Goal: Ask a question: Seek information or help from site administrators or community

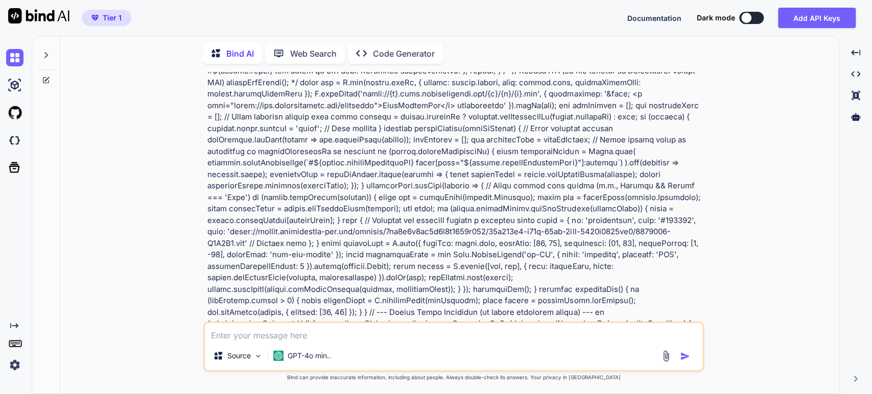
scroll to position [3694, 0]
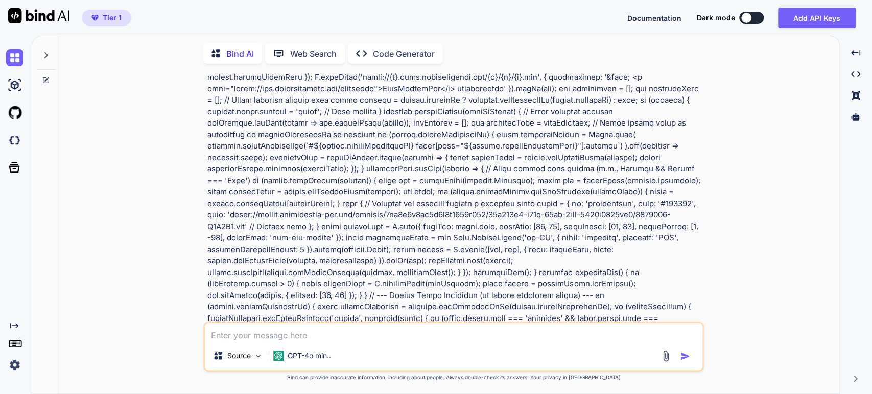
click at [164, 115] on div "You Bind AI Of course! As a developer with extensive experience in Leaflet.js a…" at bounding box center [453, 233] width 771 height 322
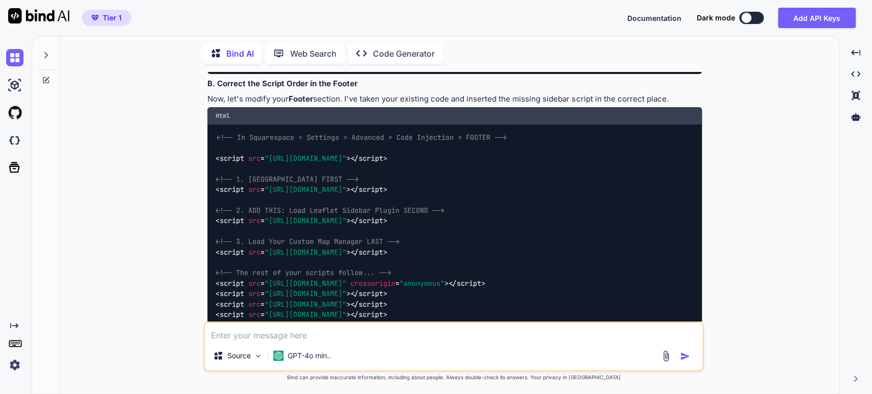
scroll to position [2389, 0]
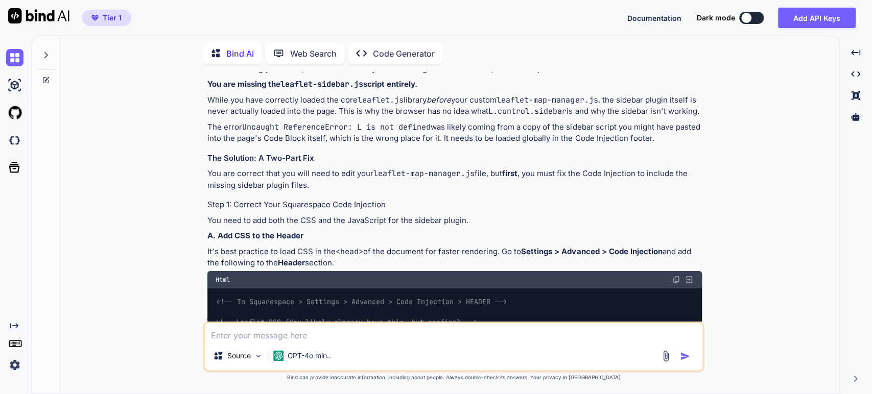
click at [43, 54] on icon at bounding box center [46, 55] width 8 height 8
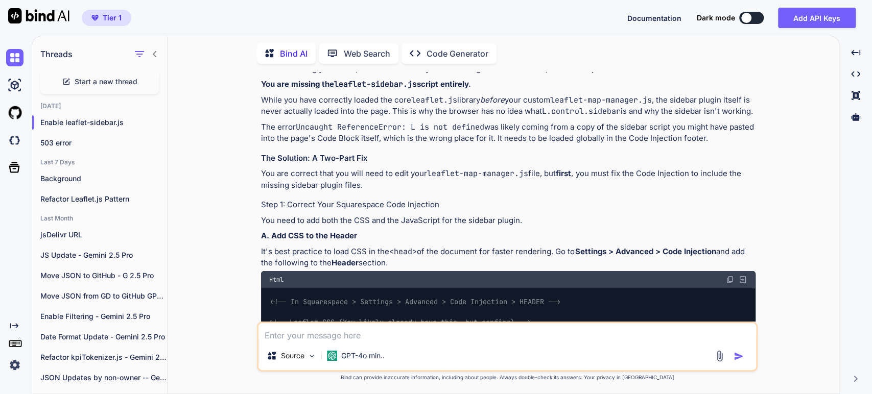
click at [87, 81] on span "Start a new thread" at bounding box center [106, 82] width 63 height 10
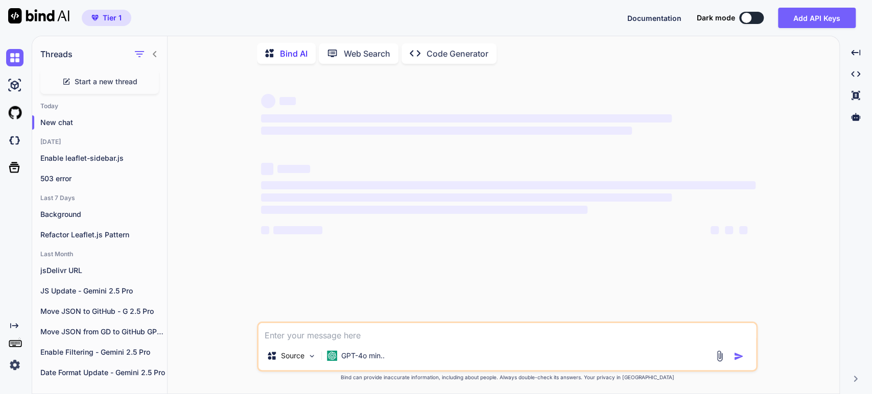
scroll to position [0, 0]
click at [68, 119] on p "New chat" at bounding box center [103, 122] width 127 height 10
type textarea "x"
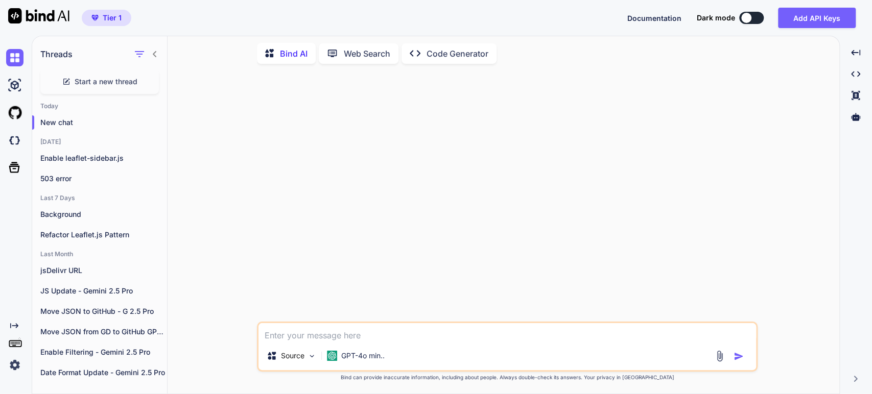
click at [274, 340] on textarea at bounding box center [506, 332] width 497 height 18
type textarea "Y"
type textarea "x"
type textarea "Yo"
type textarea "x"
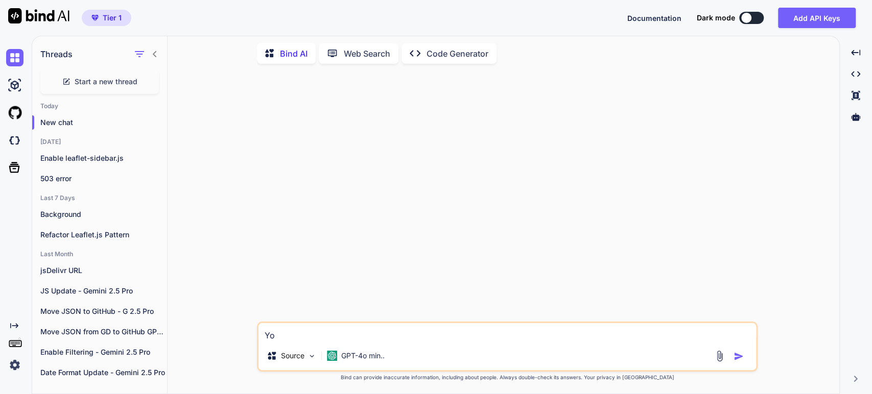
type textarea "You"
type textarea "x"
type textarea "You"
type textarea "x"
type textarea "You a"
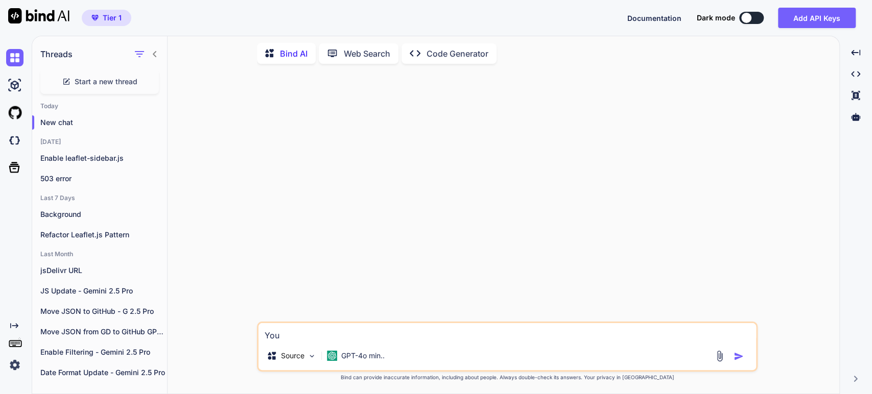
type textarea "x"
type textarea "You ar"
type textarea "x"
type textarea "You are"
type textarea "x"
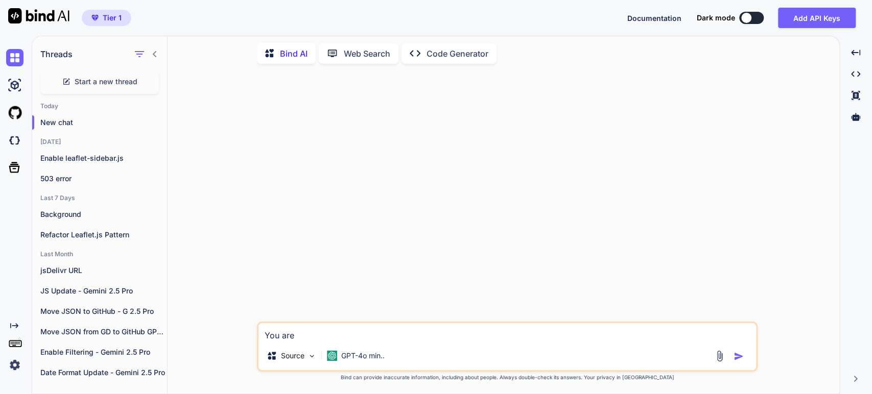
type textarea "You are"
type textarea "x"
type textarea "You are a"
type textarea "x"
type textarea "You are an"
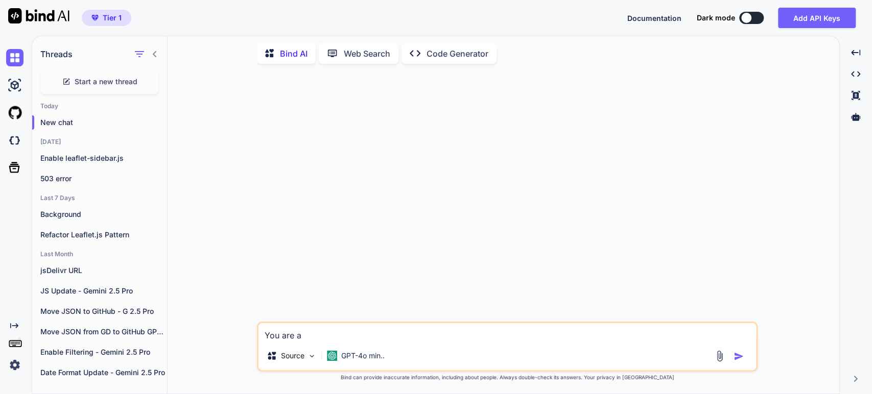
type textarea "x"
type textarea "You are an"
type textarea "x"
type textarea "You are an e"
type textarea "x"
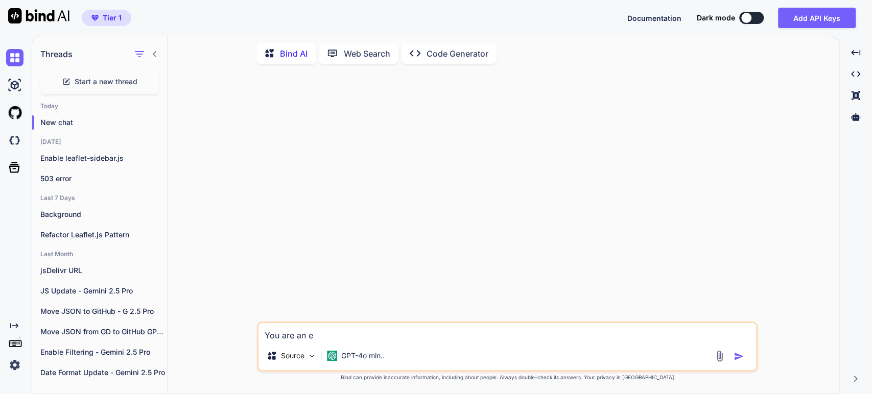
type textarea "You are an ep"
type textarea "x"
type textarea "You are an e"
type textarea "x"
type textarea "You are an ex"
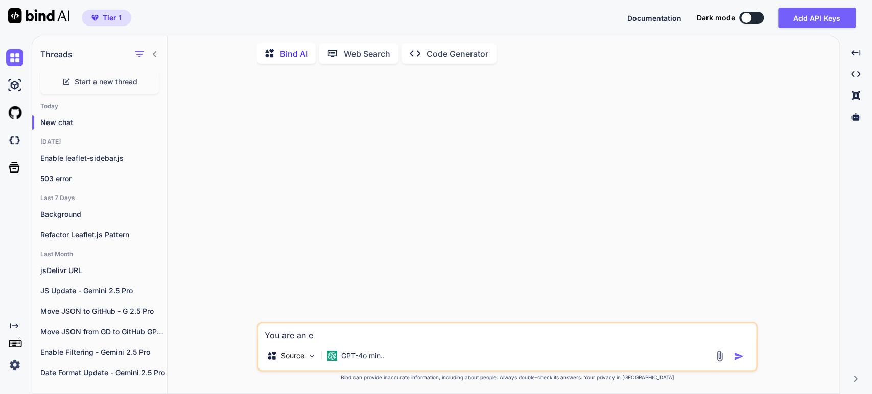
type textarea "x"
type textarea "You are an exp"
type textarea "x"
type textarea "You are an expe"
type textarea "x"
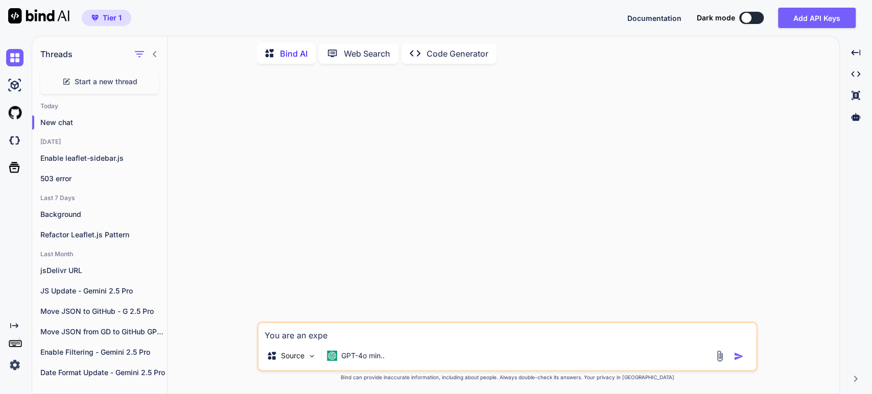
type textarea "You are an exper"
type textarea "x"
type textarea "You are an experi"
type textarea "x"
type textarea "You are an experie"
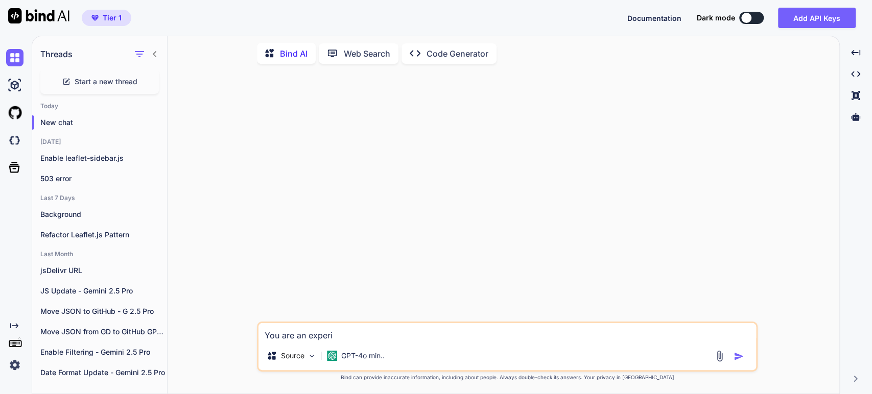
type textarea "x"
type textarea "You are an experien"
type textarea "x"
type textarea "You are an experienc"
type textarea "x"
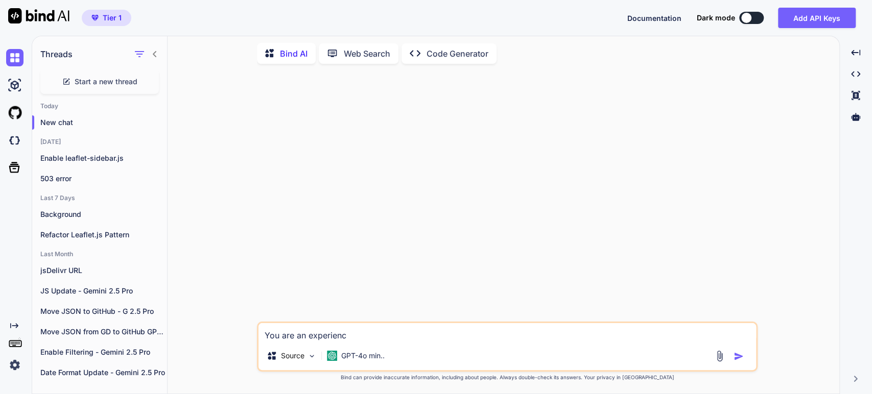
type textarea "You are an experience"
type textarea "x"
type textarea "You are an experienced"
type textarea "x"
type textarea "You are an experienced"
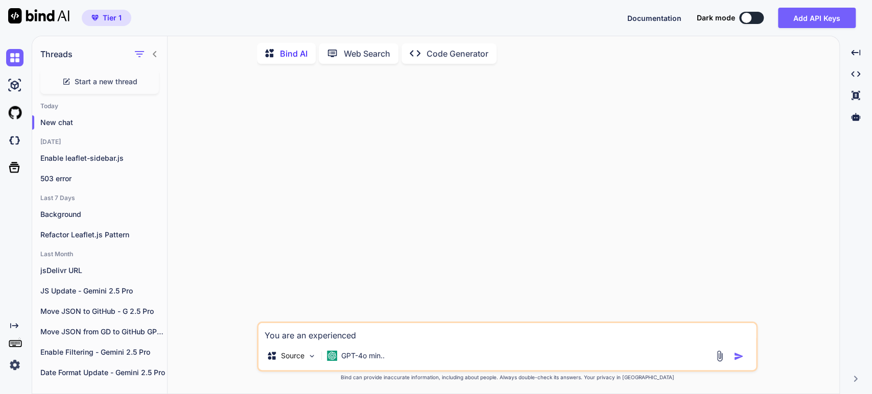
type textarea "x"
type textarea "You are an experienced f"
type textarea "x"
type textarea "You are an experienced fu"
type textarea "x"
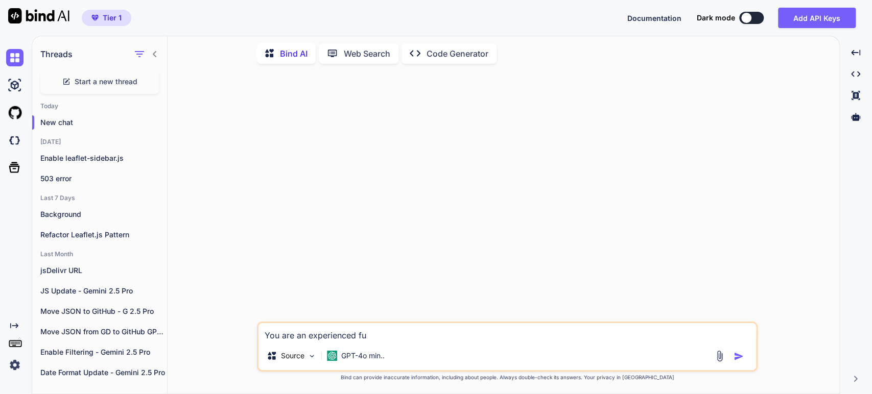
type textarea "You are an experienced ful"
type textarea "x"
type textarea "You are an experienced full"
type textarea "x"
type textarea "You are an experienced full"
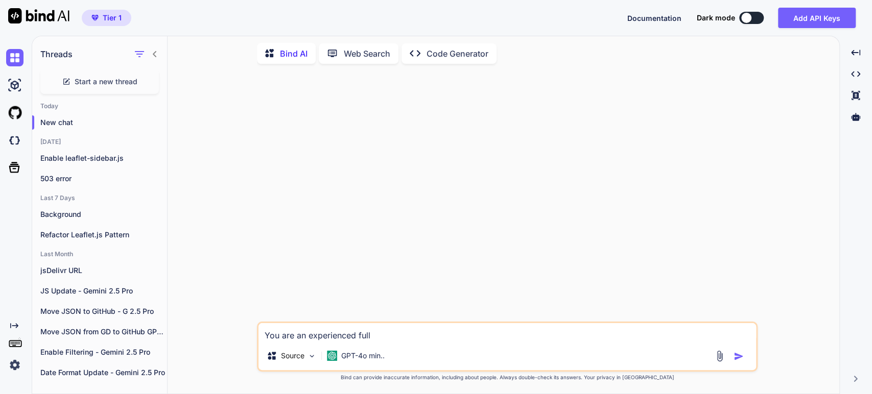
type textarea "x"
type textarea "You are an experienced full"
type textarea "x"
type textarea "You are an experienced full-"
type textarea "x"
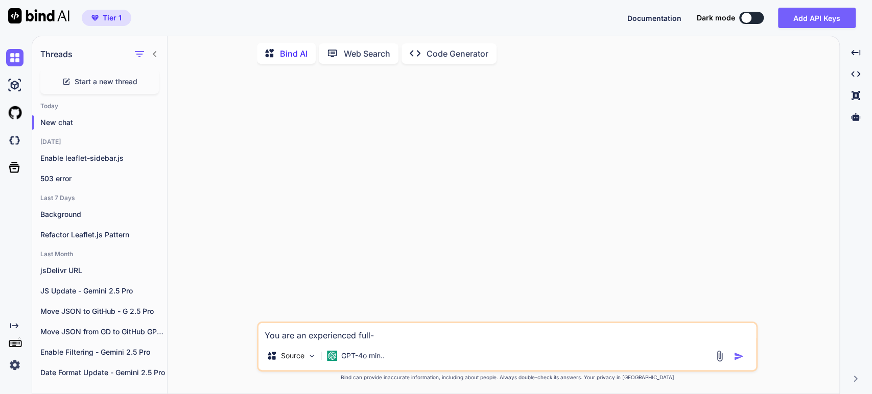
type textarea "You are an experienced full-t"
type textarea "x"
type textarea "You are an experienced full-ta"
type textarea "x"
type textarea "You are an experienced full-tac"
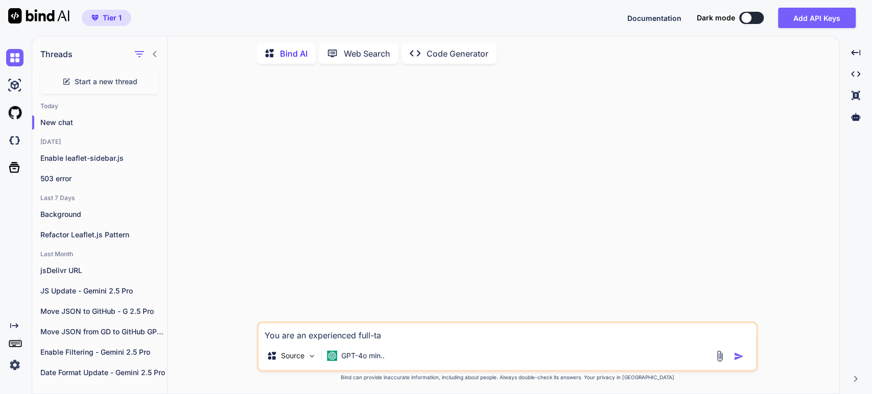
type textarea "x"
type textarea "You are an experienced full-tack"
type textarea "x"
type textarea "You are an experienced full-tack"
type textarea "x"
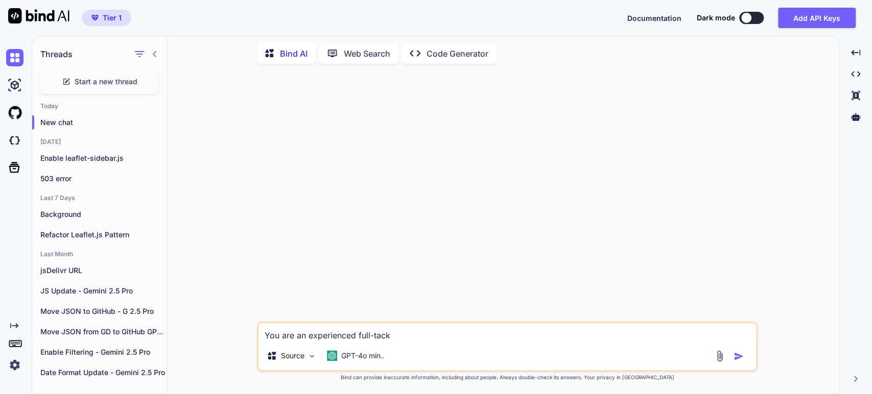
type textarea "You are an experienced full-tack"
type textarea "x"
type textarea "You are an experienced full-tac"
type textarea "x"
type textarea "You are an experienced full-ta"
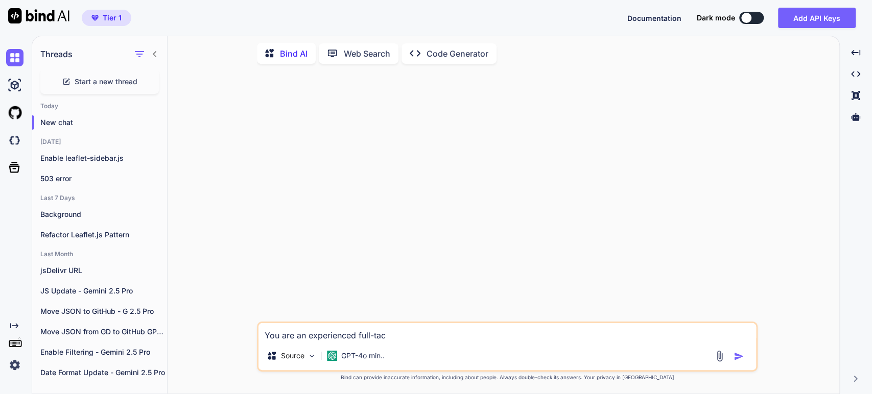
type textarea "x"
type textarea "You are an experienced full-t"
type textarea "x"
type textarea "You are an experienced full-"
type textarea "x"
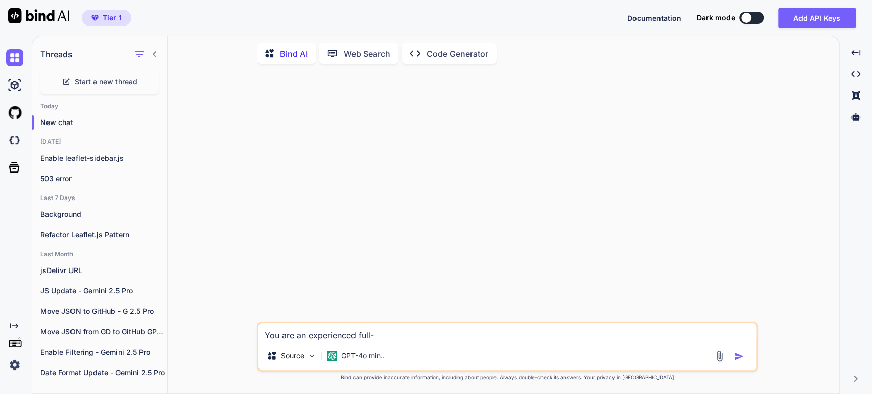
type textarea "You are an experienced full-s"
type textarea "x"
type textarea "You are an experienced full-st"
type textarea "x"
type textarea "You are an experienced full-sta"
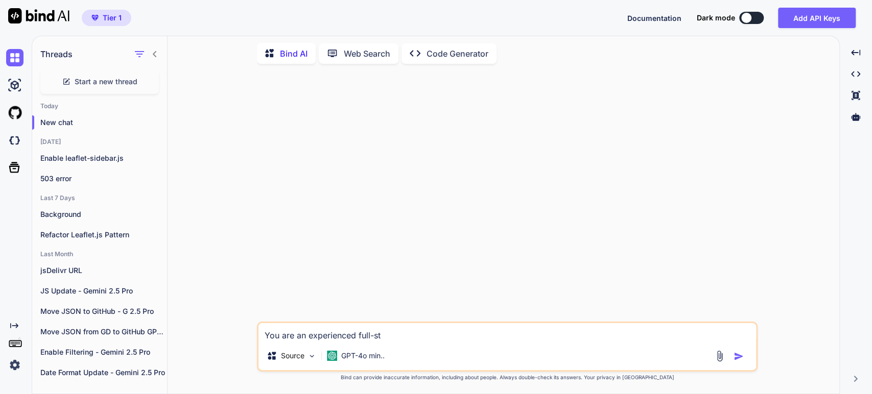
type textarea "x"
type textarea "You are an experienced full-stac"
type textarea "x"
type textarea "You are an experienced full-stack"
type textarea "x"
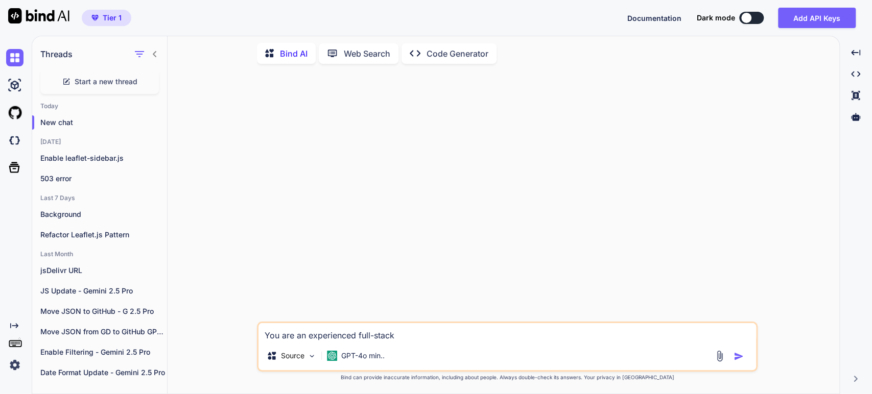
type textarea "You are an experienced full-stack"
type textarea "x"
type textarea "You are an experienced full-stack d"
type textarea "x"
type textarea "You are an experienced full-stack de"
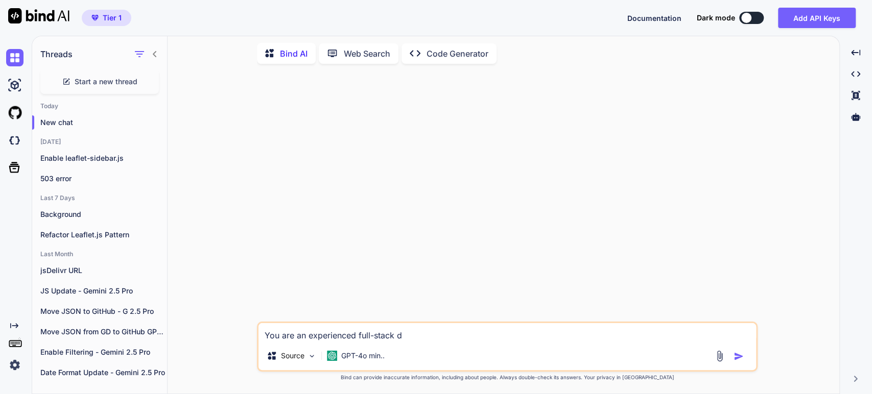
type textarea "x"
type textarea "You are an experienced full-stack dev"
type textarea "x"
type textarea "You are an experienced full-stack deve"
type textarea "x"
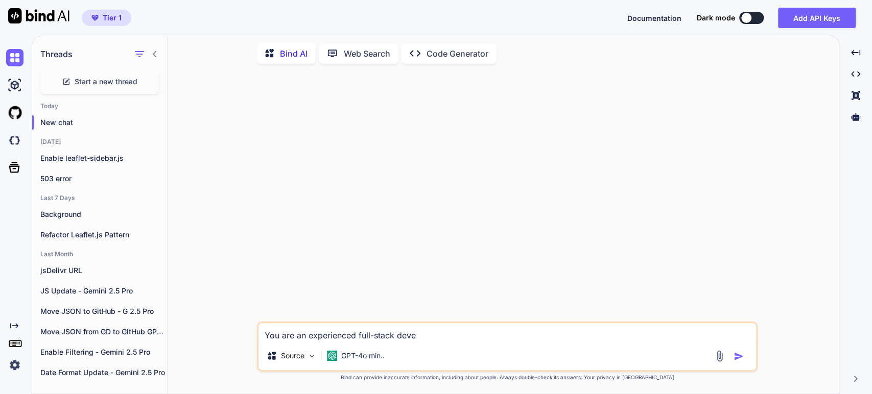
type textarea "You are an experienced full-stack devel"
type textarea "x"
type textarea "You are an experienced full-stack develo"
type textarea "x"
type textarea "You are an experienced full-stack develop"
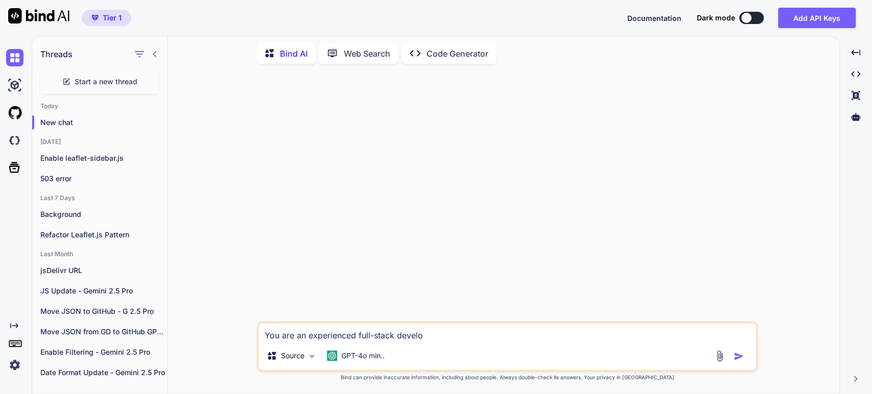
type textarea "x"
type textarea "You are an experienced full-stack develope"
type textarea "x"
type textarea "You are an experienced full-stack developer"
type textarea "x"
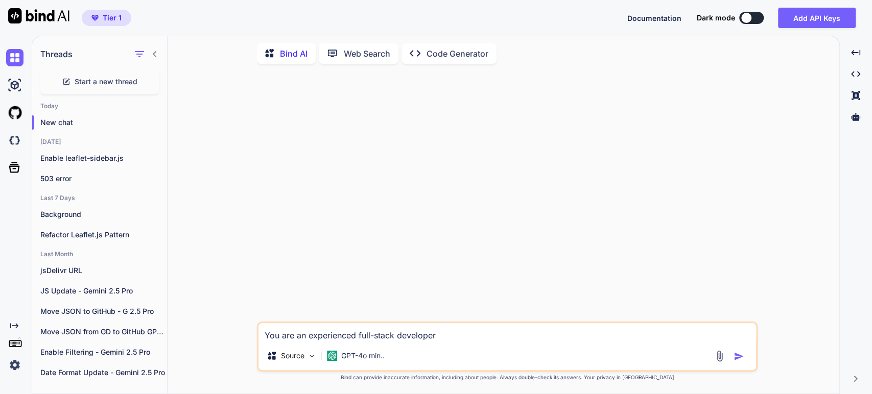
type textarea "You are an experienced full-stack developer,"
type textarea "x"
type textarea "You are an experienced full-stack developer,"
type textarea "x"
type textarea "You are an experienced full-stack developer, a"
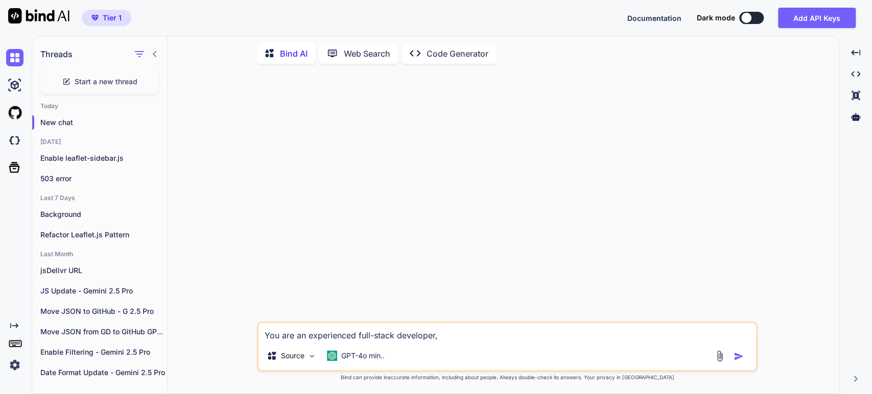
type textarea "x"
type textarea "You are an experienced full-stack developer, an"
type textarea "x"
type textarea "You are an experienced full-stack developer, and"
type textarea "x"
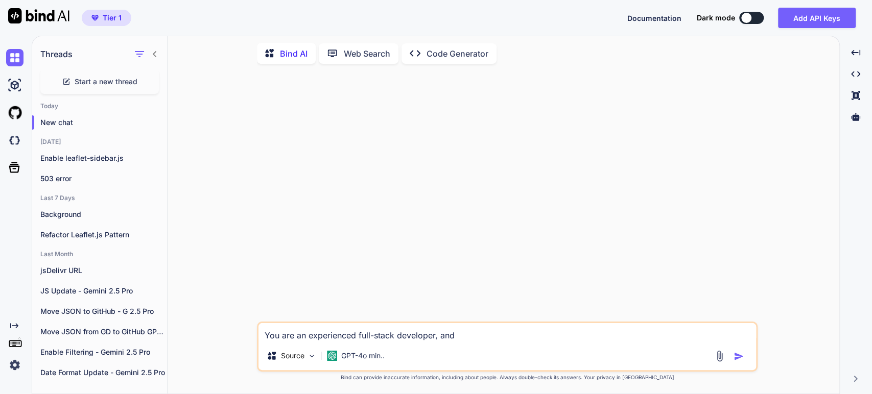
type textarea "You are an experienced full-stack developer, and"
type textarea "x"
type textarea "You are an experienced full-stack developer, and I"
type textarea "x"
type textarea "You are an experienced full-stack developer, and I"
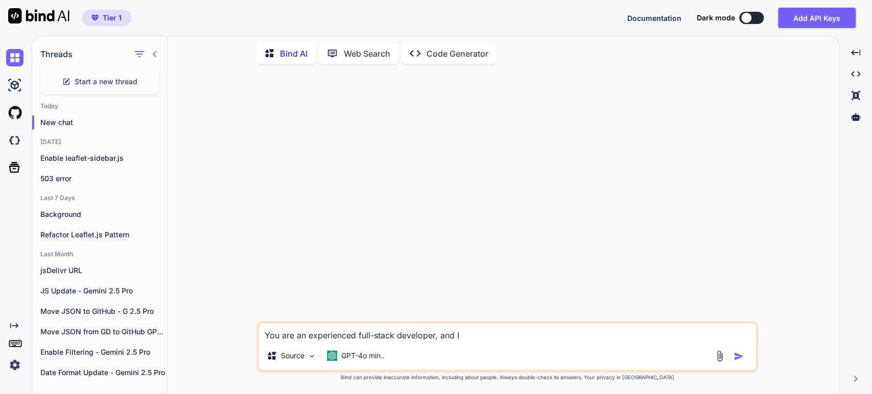
type textarea "x"
type textarea "You are an experienced full-stack developer, and I w"
type textarea "x"
type textarea "You are an experienced full-stack developer, and I wi"
type textarea "x"
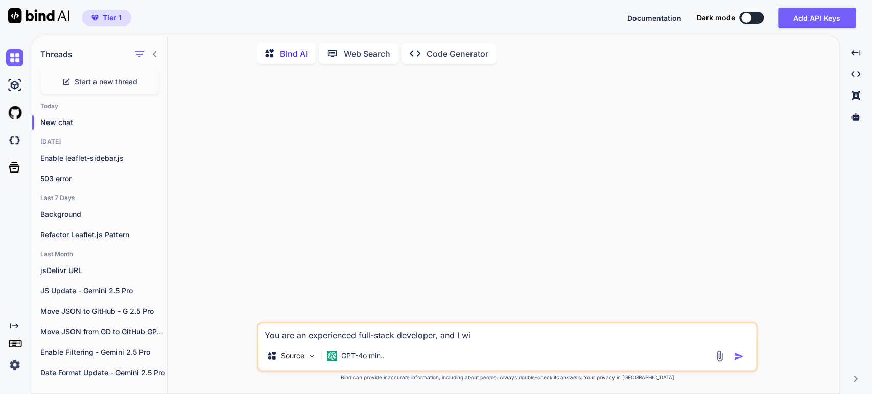
type textarea "You are an experienced full-stack developer, and I wil"
type textarea "x"
type textarea "You are an experienced full-stack developer, and I will"
type textarea "x"
type textarea "You are an experienced full-stack developer, and I will"
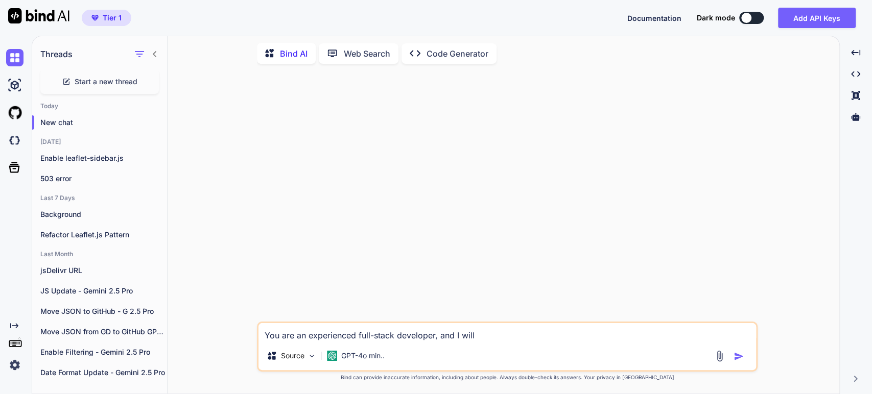
type textarea "x"
type textarea "You are an experienced full-stack developer, and I will b"
type textarea "x"
type textarea "You are an experienced full-stack developer, and I will be"
type textarea "x"
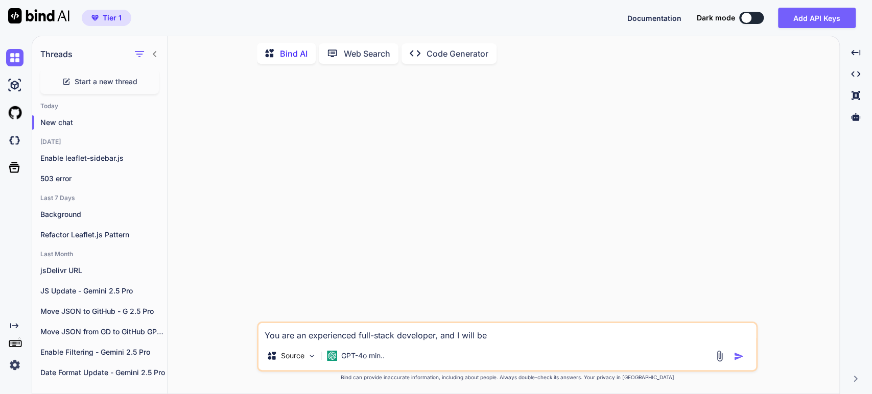
type textarea "You are an experienced full-stack developer, and I will be"
type textarea "x"
type textarea "You are an experienced full-stack developer, and I will be w"
type textarea "x"
type textarea "You are an experienced full-stack developer, and I will be wo"
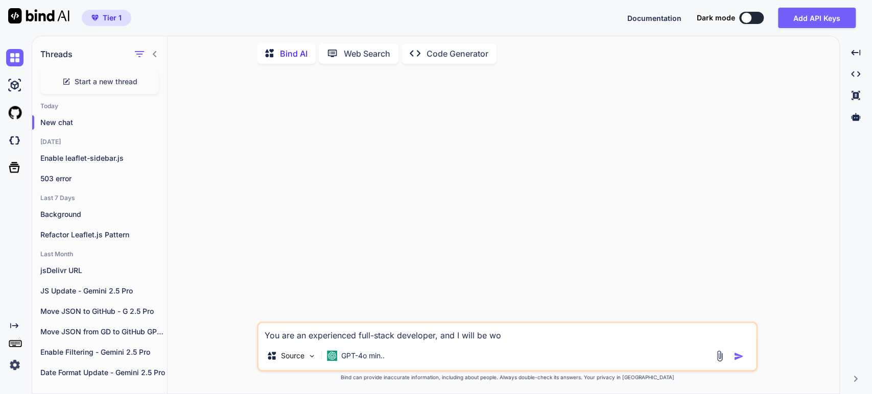
type textarea "x"
type textarea "You are an experienced full-stack developer, and I will be wor"
type textarea "x"
type textarea "You are an experienced full-stack developer, and I will be work"
type textarea "x"
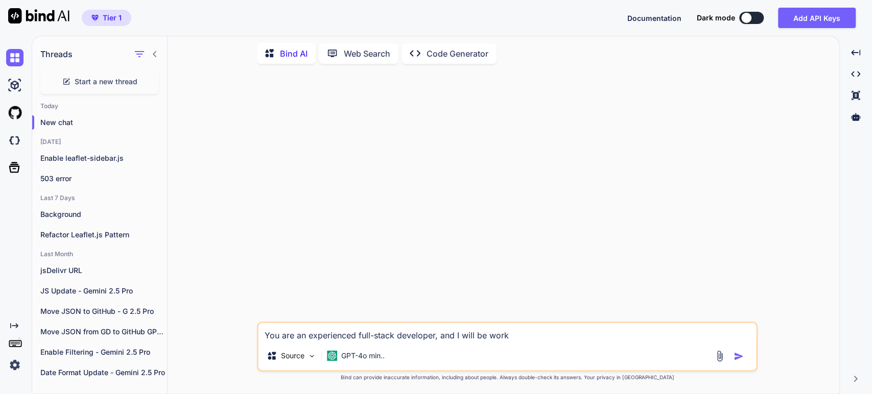
type textarea "You are an experienced full-stack developer, and I will be worki"
type textarea "x"
type textarea "You are an experienced full-stack developer, and I will be workin"
type textarea "x"
type textarea "You are an experienced full-stack developer, and I will be working"
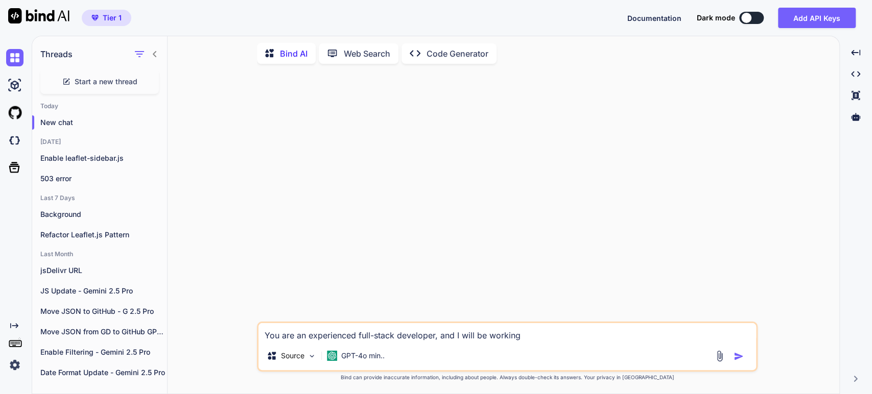
type textarea "x"
type textarea "You are an experienced full-stack developer, and I will be working"
type textarea "x"
type textarea "You are an experienced full-stack developer, and I will be working w"
type textarea "x"
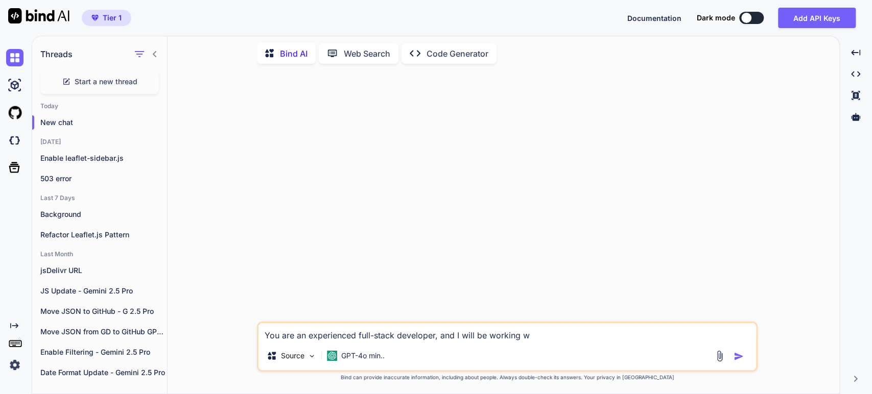
type textarea "You are an experienced full-stack developer, and I will be working wi"
type textarea "x"
type textarea "You are an experienced full-stack developer, and I will be working wit"
type textarea "x"
type textarea "You are an experienced full-stack developer, and I will be working with"
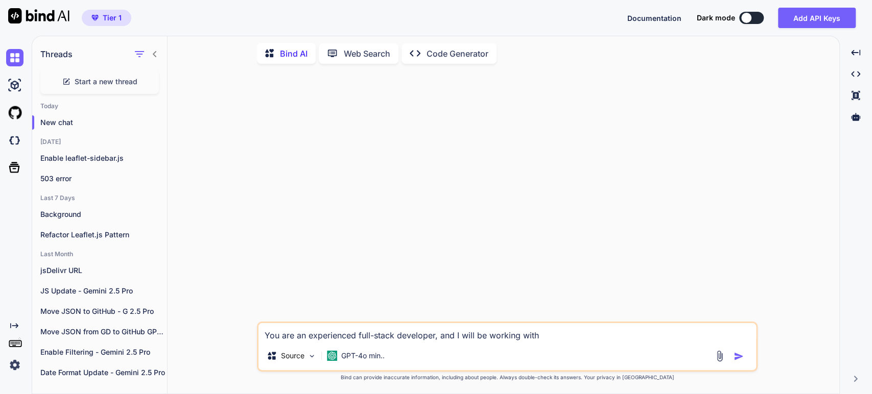
type textarea "x"
type textarea "You are an experienced full-stack developer, and I will be working with"
type textarea "x"
type textarea "You are an experienced full-stack developer, and I will be working with y"
type textarea "x"
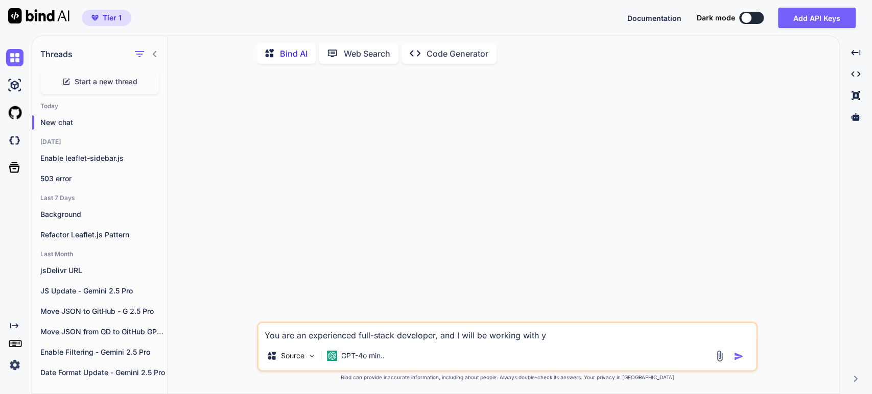
type textarea "You are an experienced full-stack developer, and I will be working with yo"
type textarea "x"
type textarea "You are an experienced full-stack developer, and I will be working with you"
type textarea "x"
type textarea "You are an experienced full-stack developer, and I will be working with you"
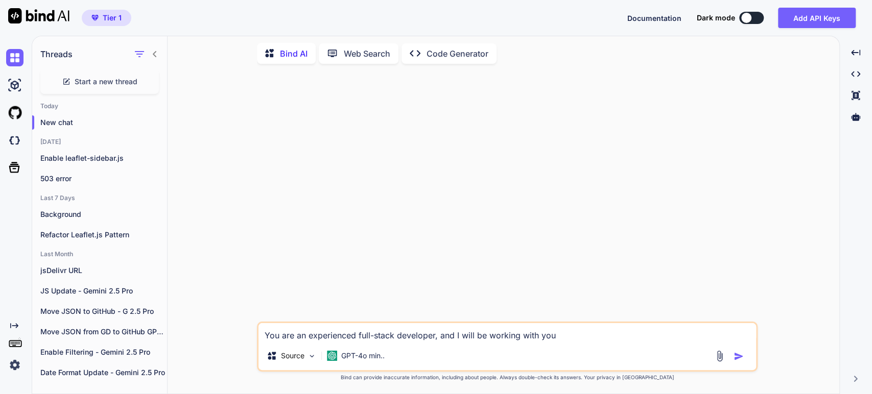
type textarea "x"
type textarea "You are an experienced full-stack developer, and I will be working with you a"
type textarea "x"
type textarea "You are an experienced full-stack developer, and I will be working with you"
type textarea "x"
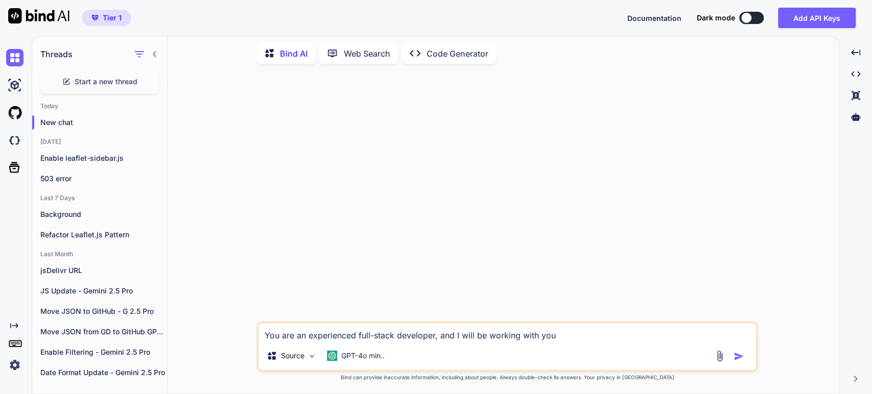
type textarea "You are an experienced full-stack developer, and I will be working with you o"
type textarea "x"
type textarea "You are an experienced full-stack developer, and I will be working with you on"
type textarea "x"
type textarea "You are an experienced full-stack developer, and I will be working with you on"
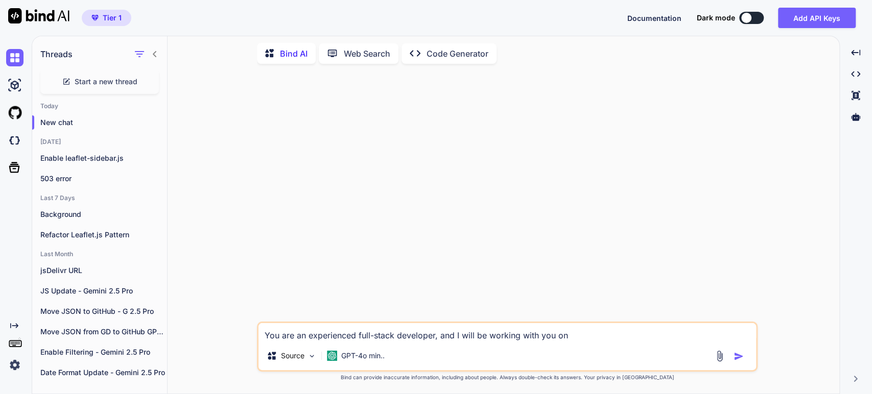
type textarea "x"
type textarea "You are an experienced full-stack developer, and I will be working with you on a"
type textarea "x"
type textarea "You are an experienced full-stack developer, and I will be working with you on a"
type textarea "x"
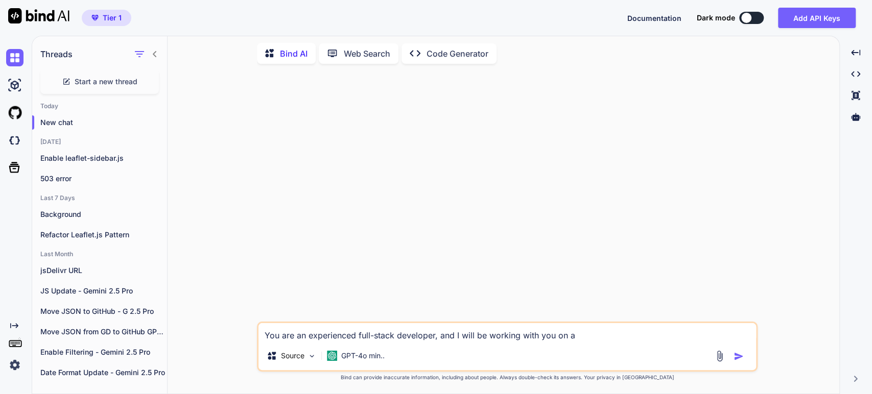
type textarea "You are an experienced full-stack developer, and I will be working with you on …"
type textarea "x"
type textarea "You are an experienced full-stack developer, and I will be working with you on …"
type textarea "x"
type textarea "You are an experienced full-stack developer, and I will be working with you on …"
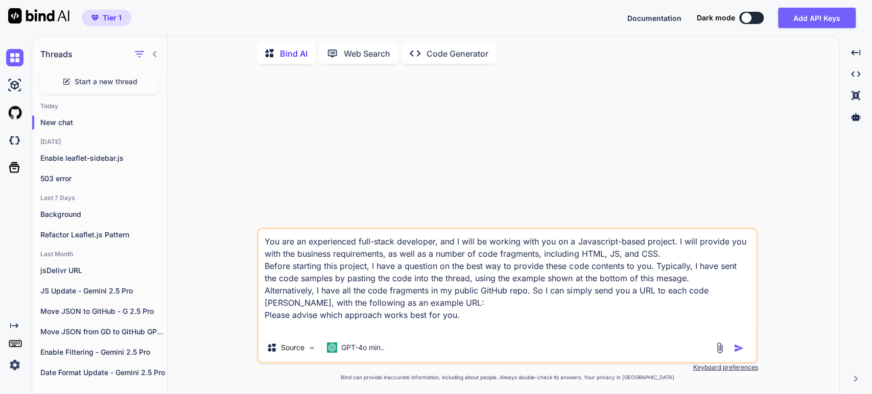
click at [467, 311] on textarea "You are an experienced full-stack developer, and I will be working with you on …" at bounding box center [506, 281] width 497 height 104
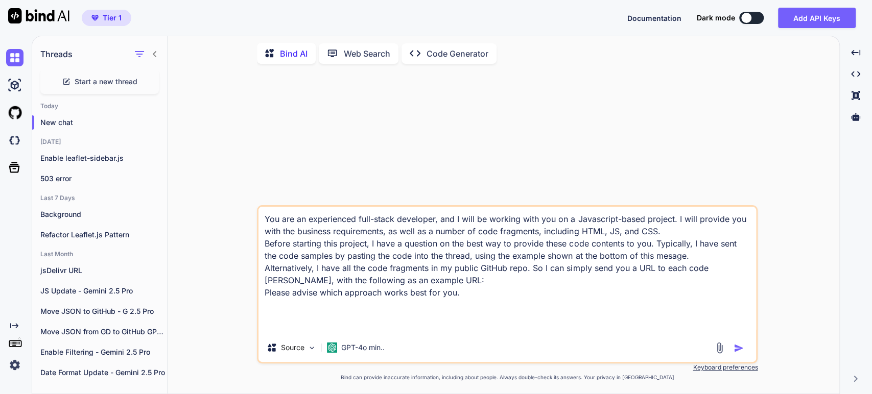
paste textarea "‘’’ Start Squarespace Code Injection header field code ‘’’ End Squarespace Code…"
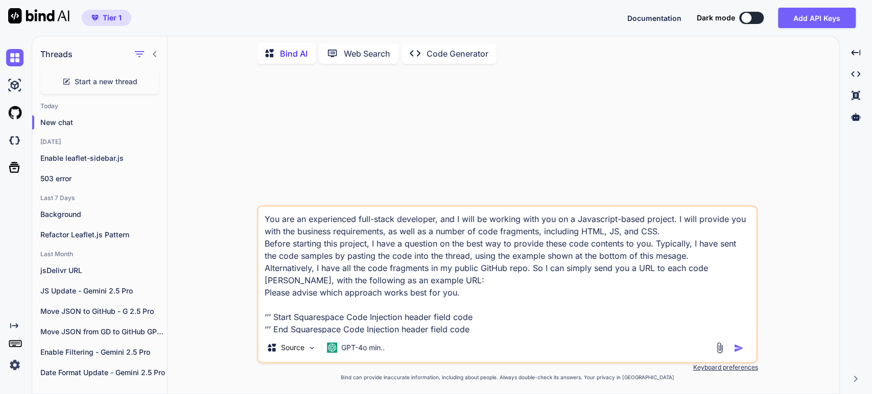
scroll to position [13, 0]
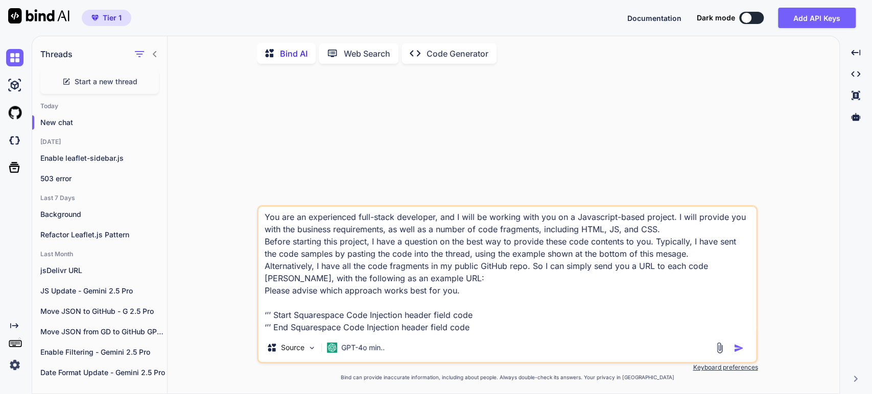
click at [481, 305] on textarea "You are an experienced full-stack developer, and I will be working with you on …" at bounding box center [506, 270] width 497 height 127
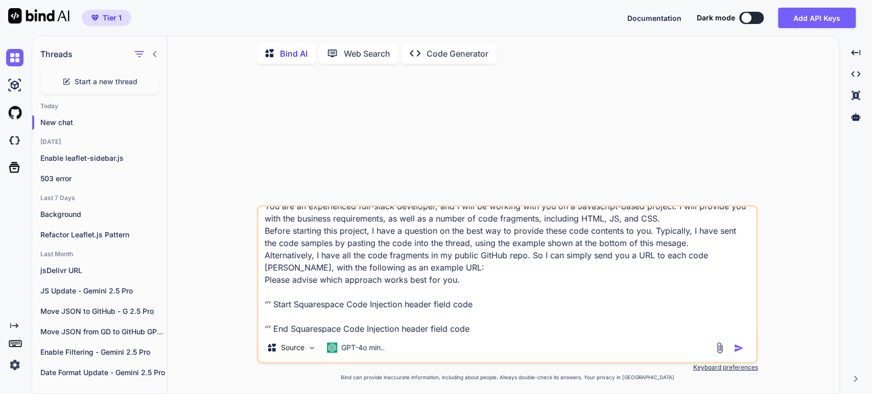
click at [283, 315] on textarea "You are an experienced full-stack developer, and I will be working with you on …" at bounding box center [506, 270] width 497 height 127
paste textarea "<link href="https://[DOMAIN_NAME]/css?family=EB+Garamond|Droid+Serif|Playfair+D…"
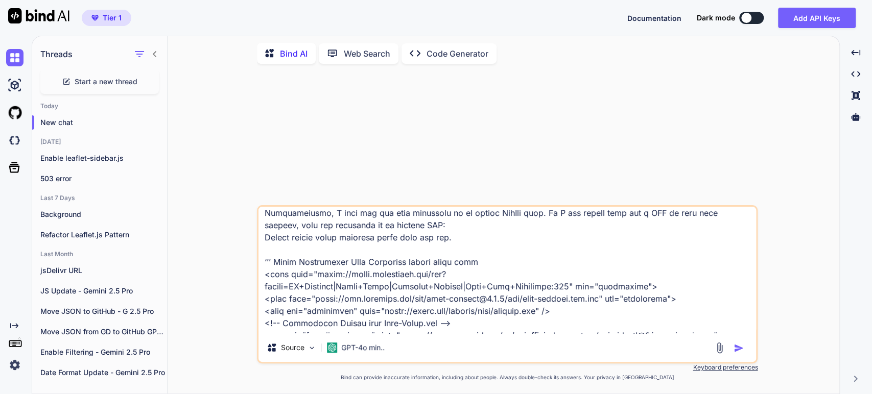
scroll to position [0, 0]
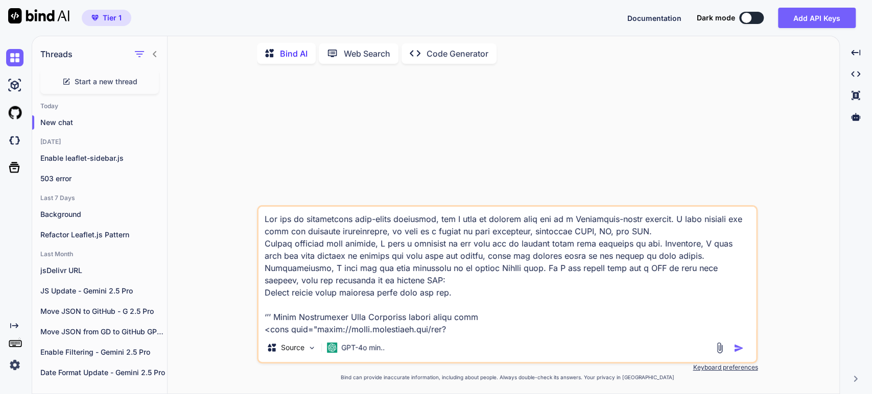
click at [426, 284] on textarea at bounding box center [506, 270] width 497 height 127
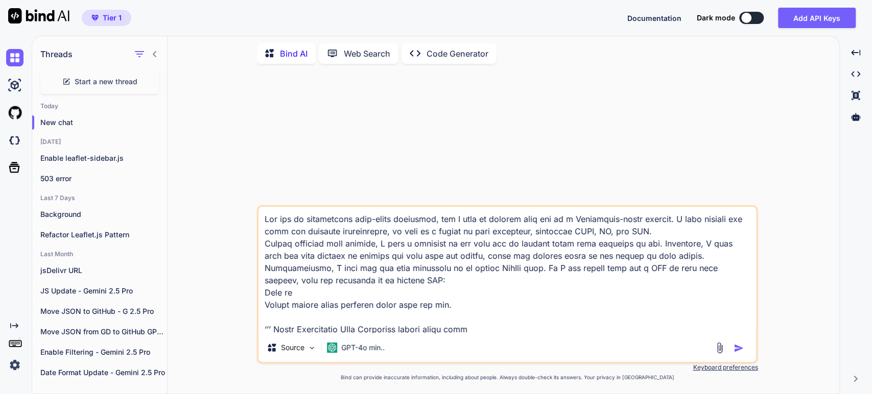
paste textarea "[URL][DOMAIN_NAME]"
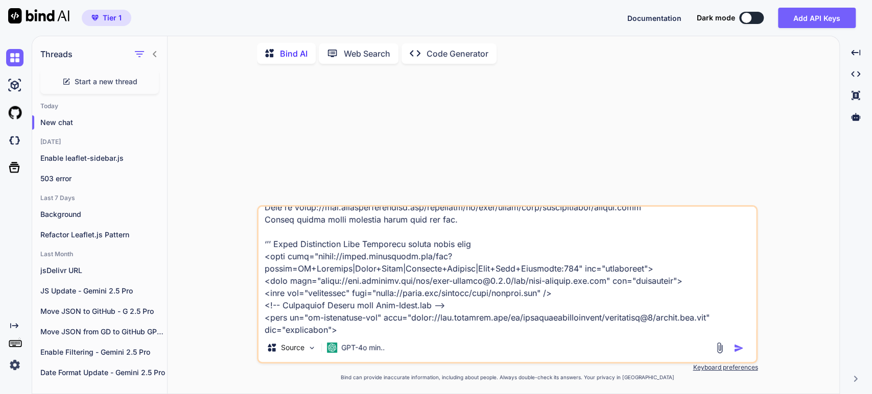
scroll to position [61, 0]
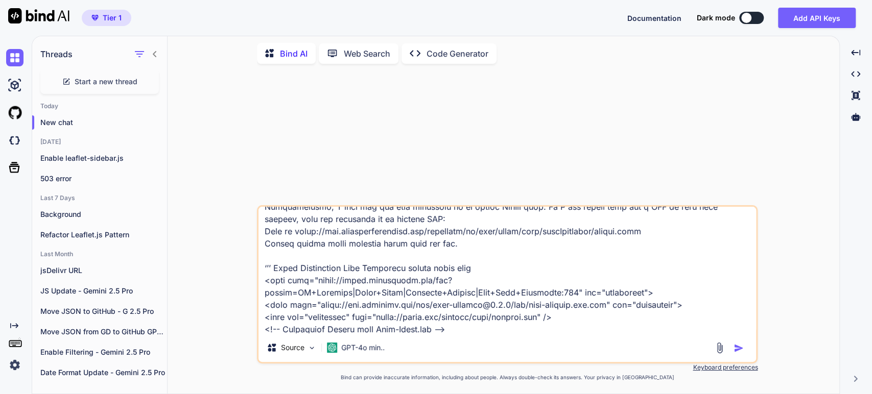
drag, startPoint x: 478, startPoint y: 332, endPoint x: 295, endPoint y: 265, distance: 194.7
click at [295, 265] on textarea at bounding box center [506, 270] width 497 height 127
click at [288, 231] on textarea at bounding box center [506, 270] width 497 height 127
paste textarea "Squarespace Code Injection header field code"
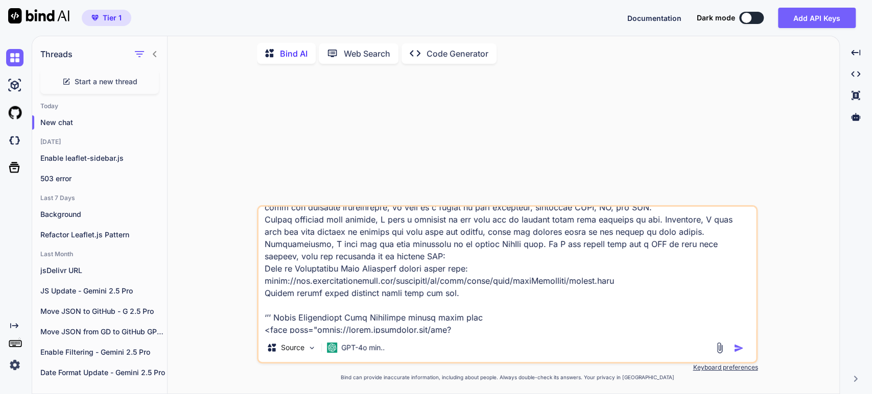
scroll to position [4, 0]
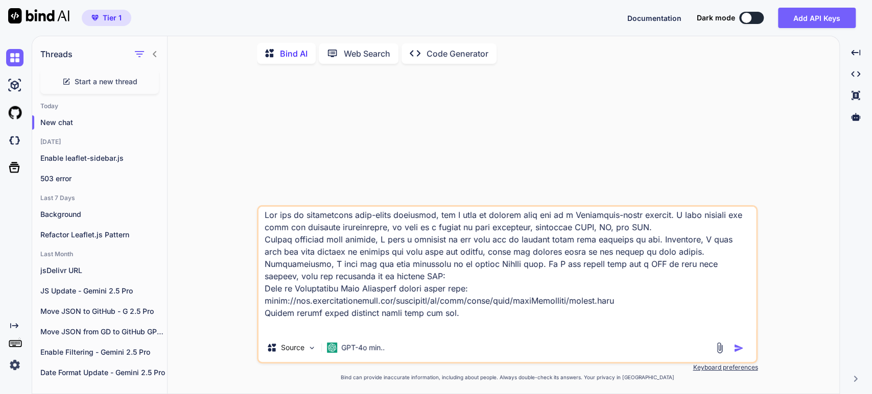
click at [263, 310] on textarea at bounding box center [506, 270] width 497 height 127
drag, startPoint x: 465, startPoint y: 311, endPoint x: 605, endPoint y: 311, distance: 139.4
click at [601, 316] on textarea at bounding box center [506, 270] width 497 height 127
click at [344, 350] on p "GPT-4o min.." at bounding box center [362, 348] width 43 height 10
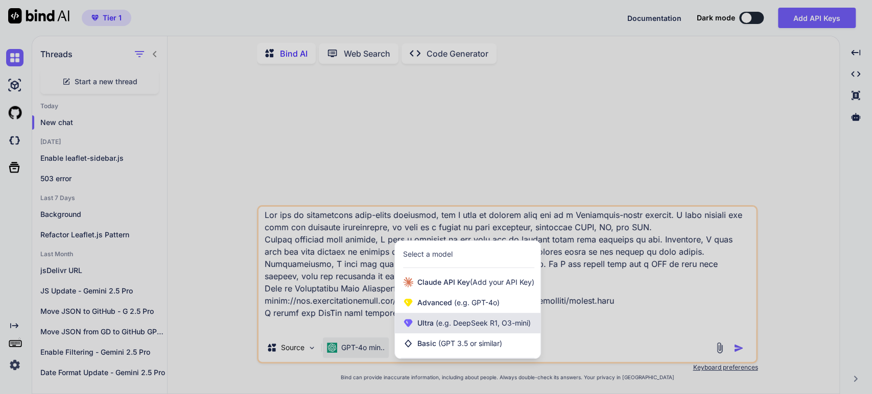
click at [427, 318] on div "Ultra (e.g. DeepSeek R1, O3-mini)" at bounding box center [468, 323] width 146 height 20
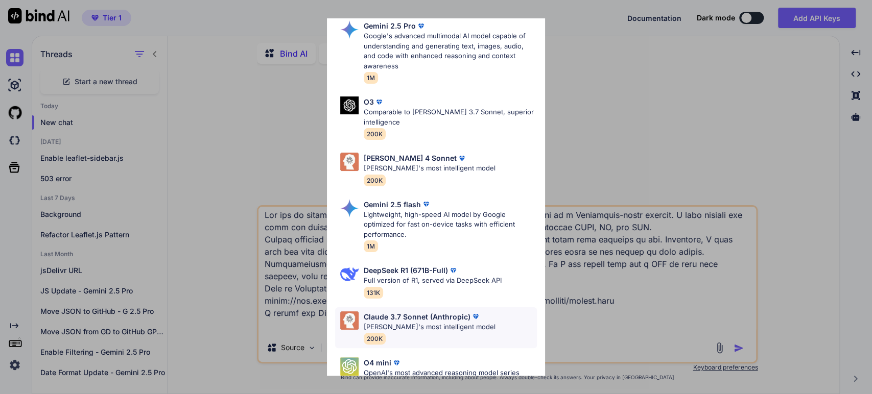
scroll to position [113, 0]
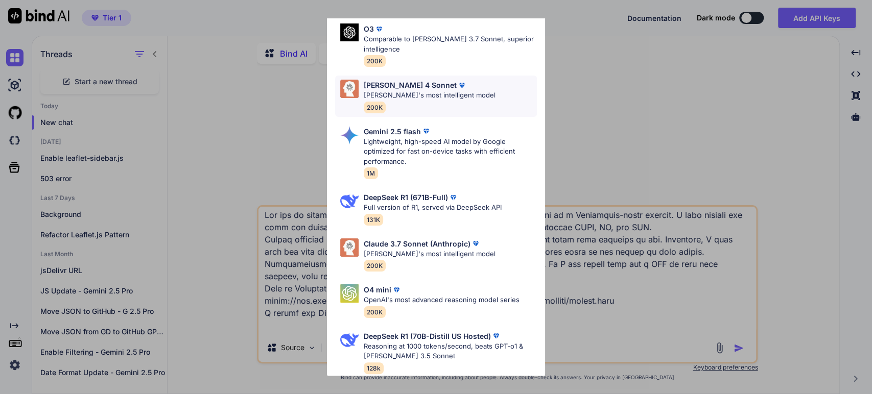
click at [384, 85] on p "[PERSON_NAME] 4 Sonnet" at bounding box center [410, 85] width 93 height 11
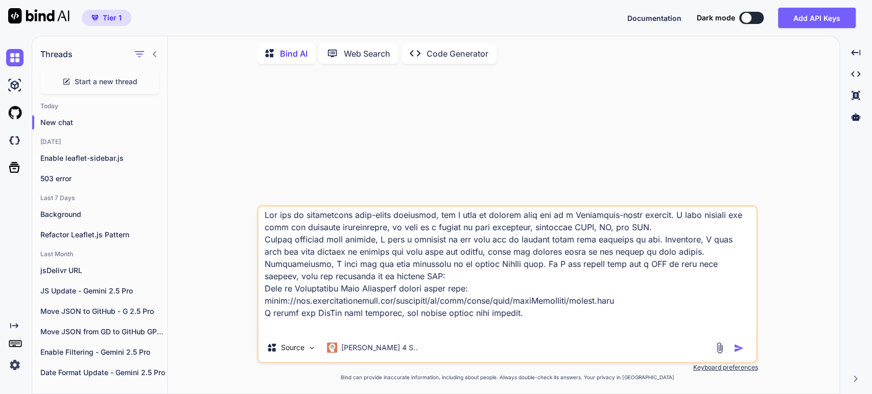
click at [738, 348] on img "button" at bounding box center [738, 348] width 10 height 10
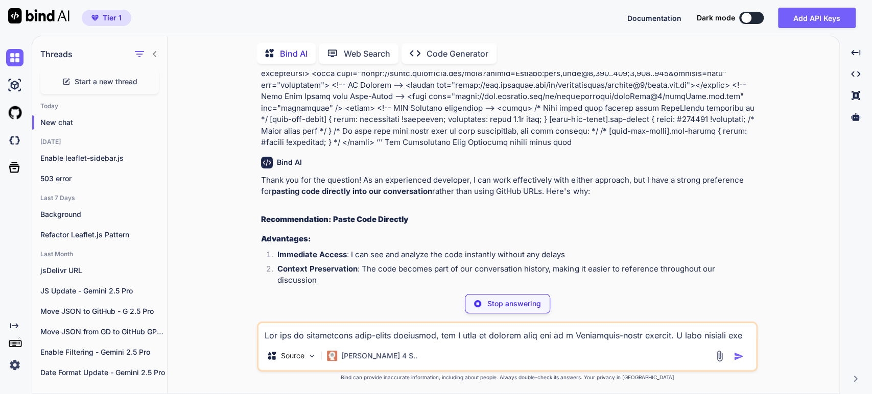
scroll to position [339, 0]
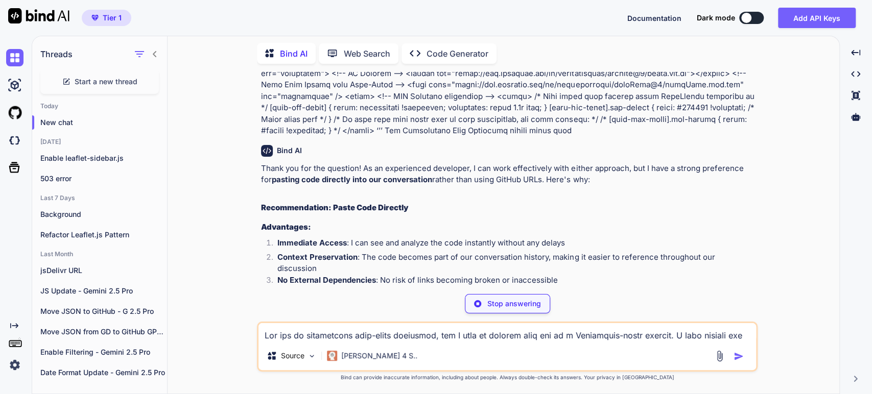
click at [386, 243] on li "Immediate Access : I can see and analyze the code instantly without any delays" at bounding box center [512, 244] width 486 height 14
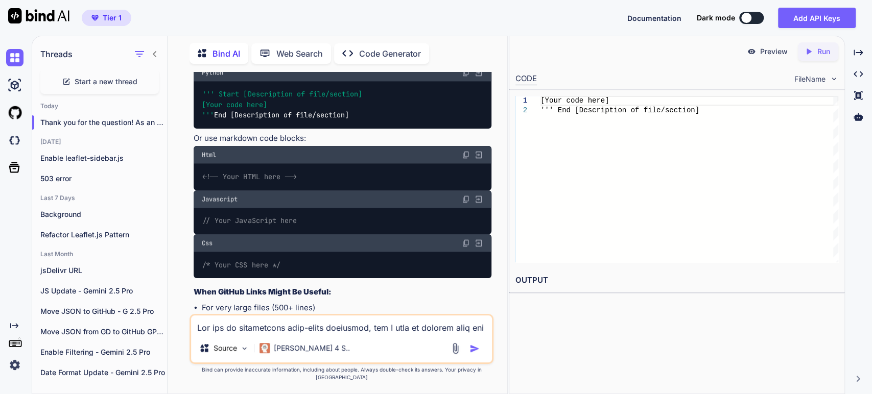
scroll to position [1058, 0]
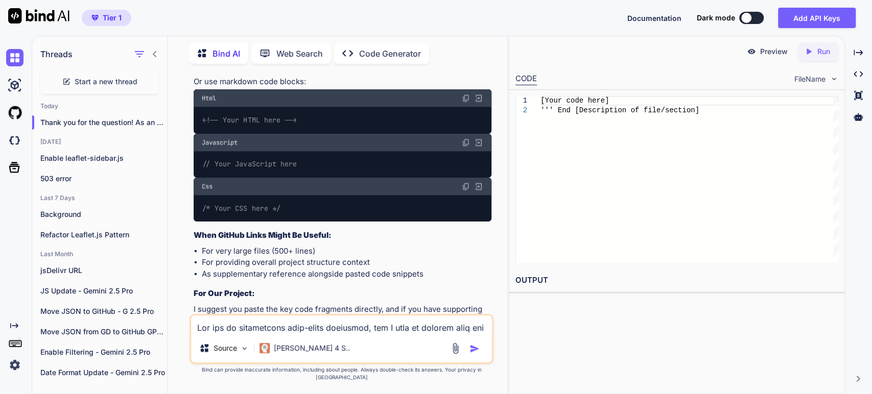
click at [256, 246] on li "For very large files (500+ lines)" at bounding box center [347, 252] width 290 height 12
click at [297, 232] on div "Thank you for the question! As an experienced developer, I can work effectively…" at bounding box center [343, 77] width 298 height 600
click at [292, 246] on li "For very large files (500+ lines)" at bounding box center [347, 252] width 290 height 12
click at [260, 269] on li "As supplementary reference alongside pasted code snippets" at bounding box center [347, 275] width 290 height 12
click at [254, 269] on li "As supplementary reference alongside pasted code snippets" at bounding box center [347, 275] width 290 height 12
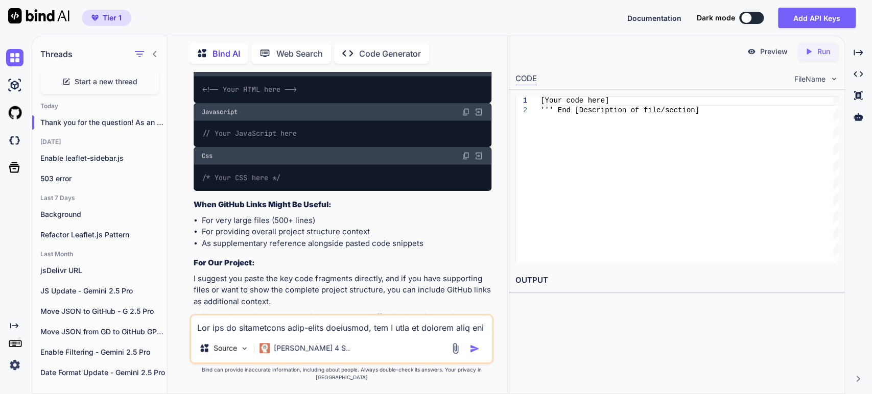
scroll to position [1117, 0]
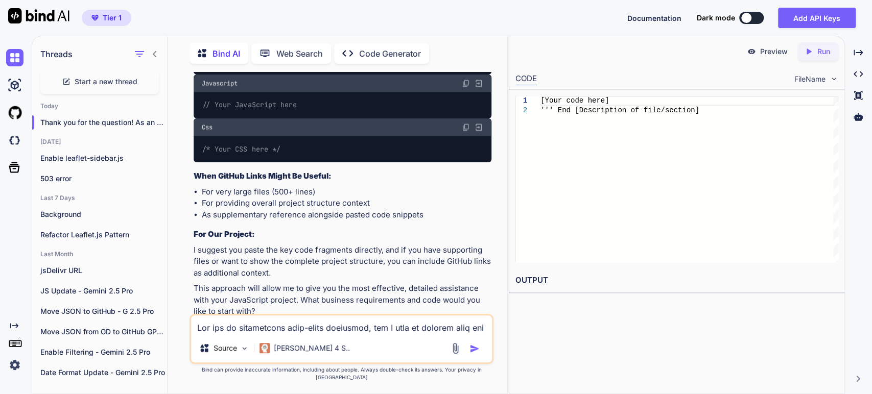
click at [264, 245] on p "I suggest you paste the key code fragments directly, and if you have supporting…" at bounding box center [343, 262] width 298 height 35
click at [290, 245] on p "I suggest you paste the key code fragments directly, and if you have supporting…" at bounding box center [343, 262] width 298 height 35
click at [227, 252] on p "I suggest you paste the key code fragments directly, and if you have supporting…" at bounding box center [343, 262] width 298 height 35
click at [316, 253] on p "I suggest you paste the key code fragments directly, and if you have supporting…" at bounding box center [343, 262] width 298 height 35
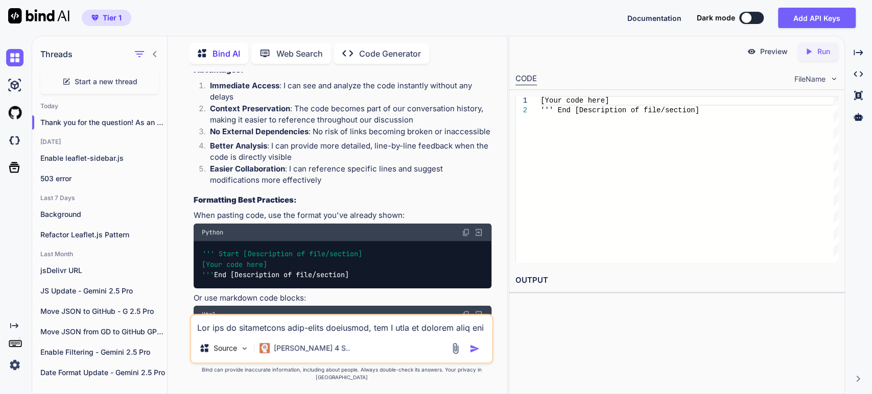
scroll to position [833, 0]
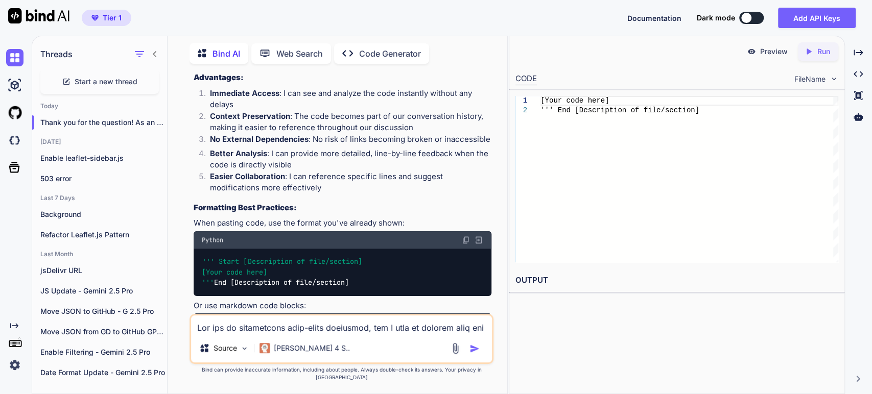
click at [255, 265] on span "''' Start [Description of file/section] [Your code here] '''" at bounding box center [282, 272] width 160 height 30
click at [475, 235] on img at bounding box center [478, 239] width 9 height 9
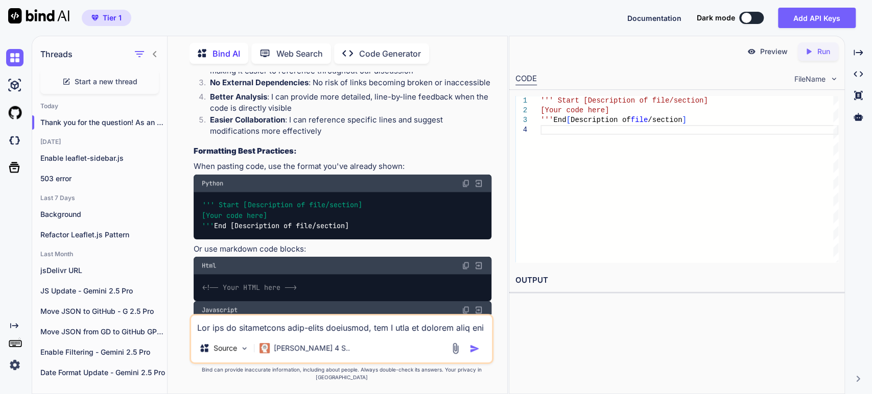
scroll to position [947, 0]
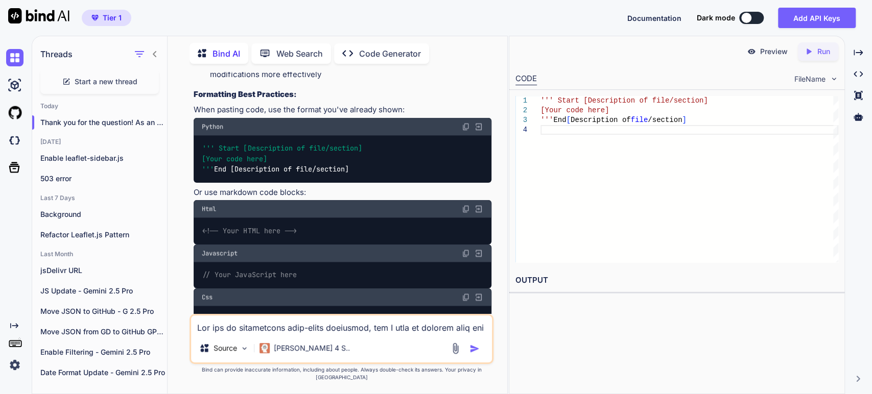
click at [280, 226] on code "<!-- Your HTML here -->" at bounding box center [249, 231] width 95 height 11
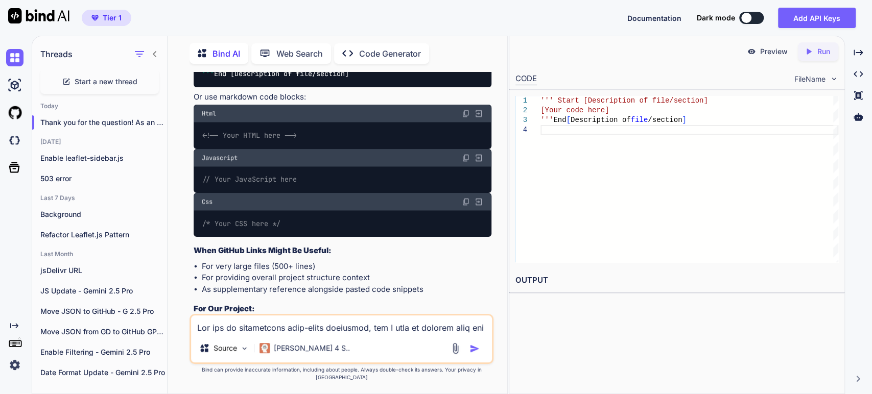
scroll to position [1060, 0]
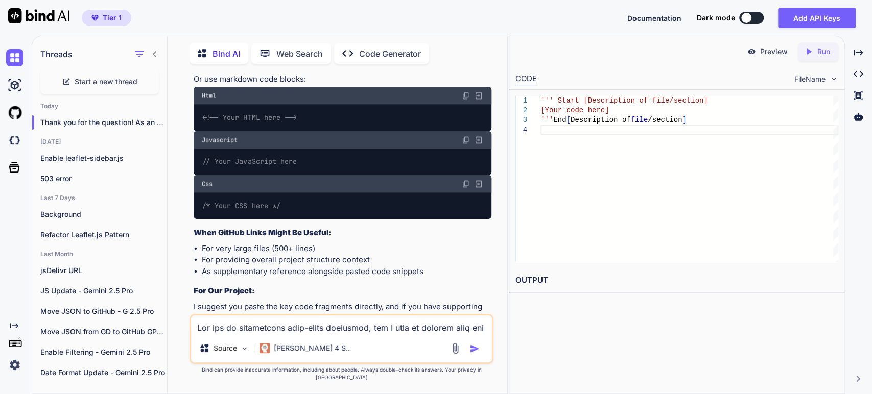
click at [222, 228] on strong "When GitHub Links Might Be Useful:" at bounding box center [263, 233] width 138 height 10
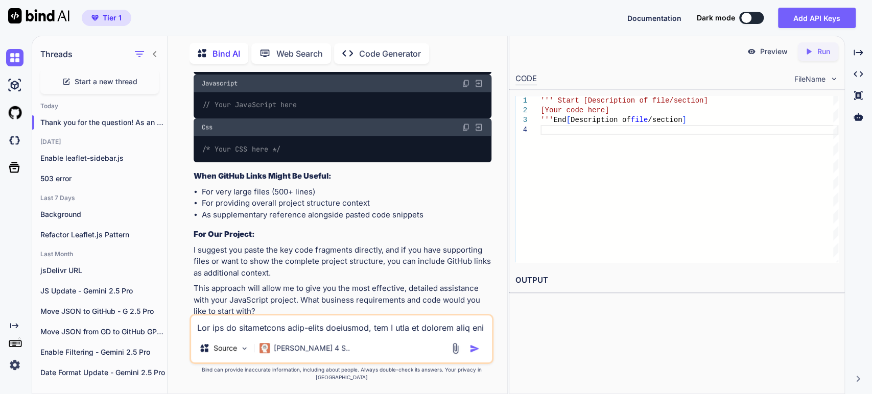
click at [210, 327] on textarea at bounding box center [341, 325] width 301 height 18
click at [474, 354] on img "button" at bounding box center [474, 349] width 10 height 10
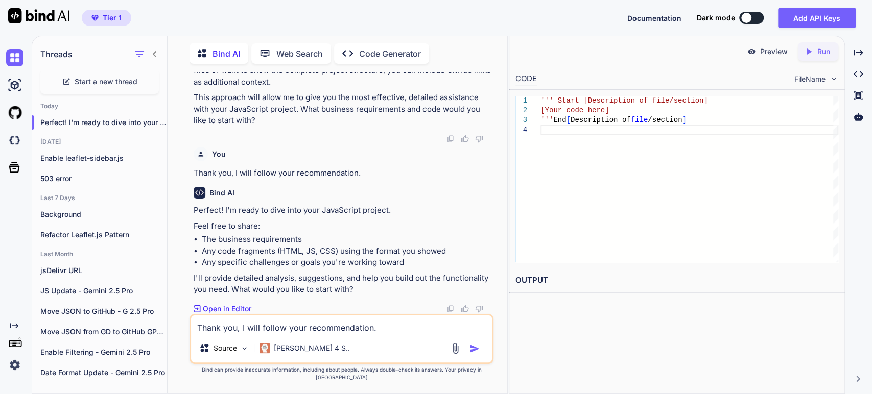
scroll to position [1288, 0]
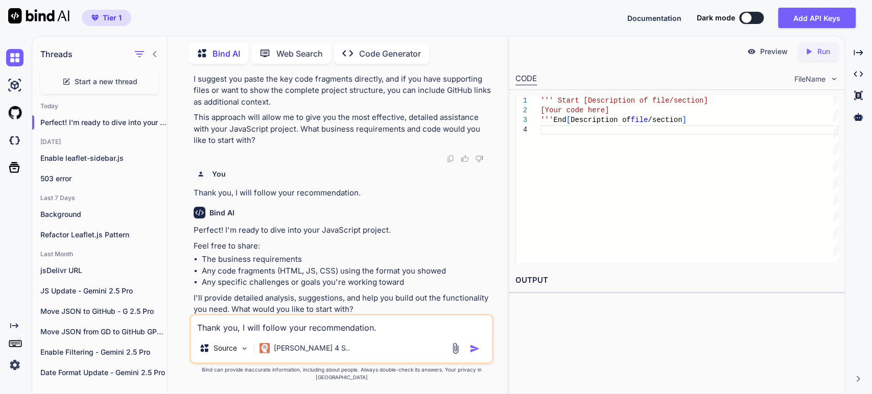
click at [244, 254] on li "The business requirements" at bounding box center [347, 260] width 290 height 12
click at [249, 266] on li "Any code fragments (HTML, JS, CSS) using the format you showed" at bounding box center [347, 272] width 290 height 12
click at [221, 324] on p "Open in Editor" at bounding box center [227, 329] width 49 height 10
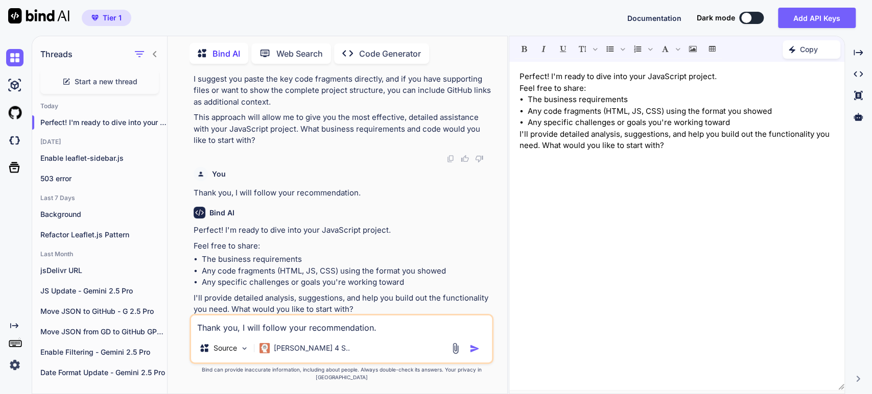
click at [667, 151] on p "I'll provide detailed analysis, suggestions, and help you build out the functio…" at bounding box center [676, 140] width 315 height 23
click at [470, 354] on img "button" at bounding box center [474, 349] width 10 height 10
drag, startPoint x: 740, startPoint y: 170, endPoint x: 497, endPoint y: 169, distance: 243.1
click at [497, 169] on div "Threads Start a new thread [DATE] Perfect! I'm ready to dive into your Jav... […" at bounding box center [452, 215] width 840 height 358
click at [812, 46] on p "Copy" at bounding box center [809, 49] width 18 height 10
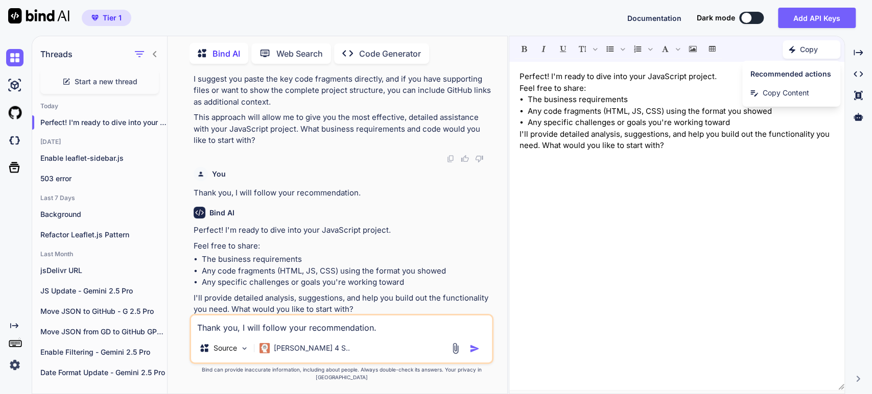
click at [798, 69] on h1 "Recommended actions" at bounding box center [791, 74] width 98 height 18
click at [680, 142] on p "I'll provide detailed analysis, suggestions, and help you build out the functio…" at bounding box center [676, 140] width 315 height 23
click at [857, 49] on icon "Created with Pixso." at bounding box center [857, 52] width 9 height 9
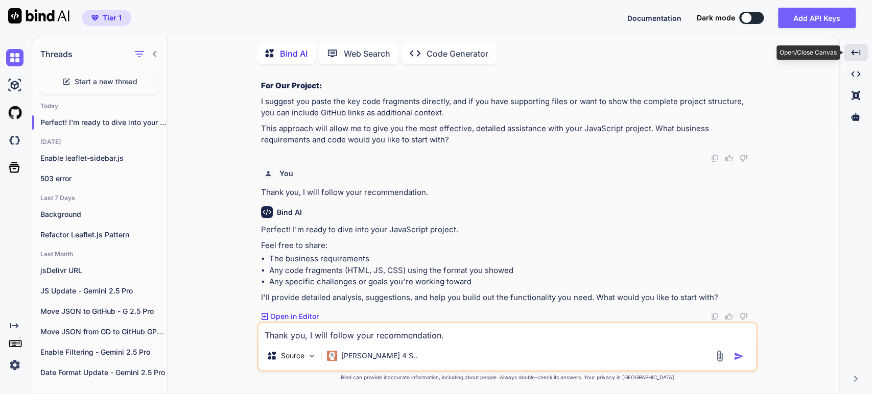
scroll to position [885, 0]
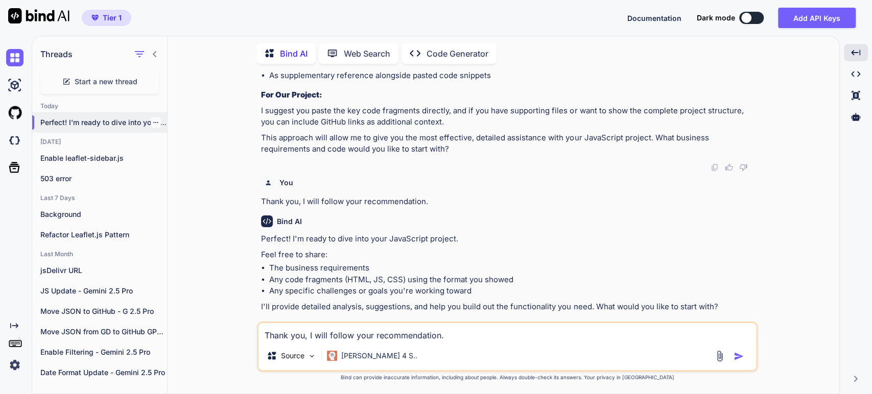
click at [159, 118] on p "Perfect! I'm ready to dive into your Jav..." at bounding box center [103, 122] width 127 height 10
click at [155, 119] on div at bounding box center [156, 122] width 10 height 10
click at [153, 119] on icon "button" at bounding box center [156, 122] width 6 height 6
click at [174, 140] on span "Rename and Save" at bounding box center [198, 141] width 61 height 10
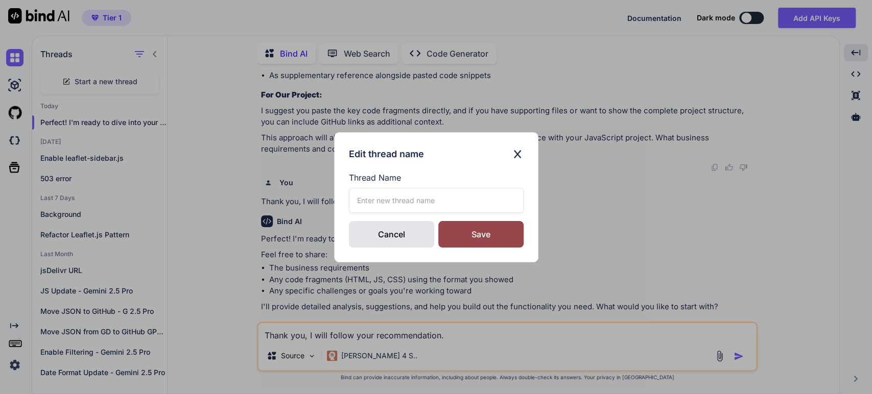
click at [404, 206] on input "text" at bounding box center [436, 200] width 175 height 25
click at [488, 234] on div "Save" at bounding box center [480, 234] width 85 height 27
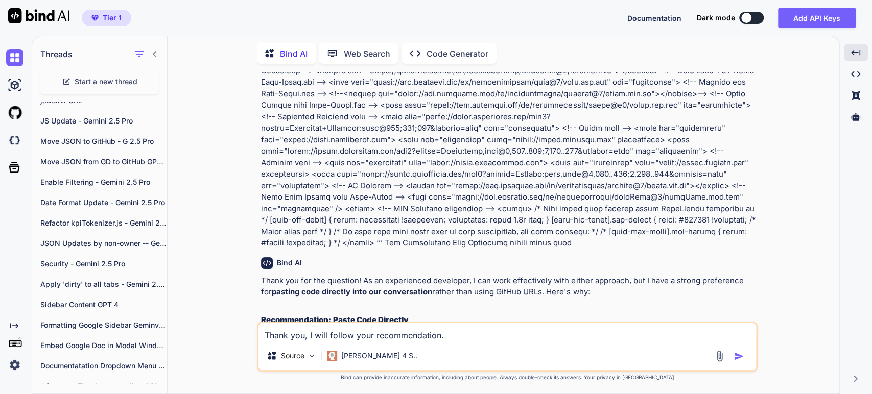
scroll to position [0, 0]
